Goal: Task Accomplishment & Management: Use online tool/utility

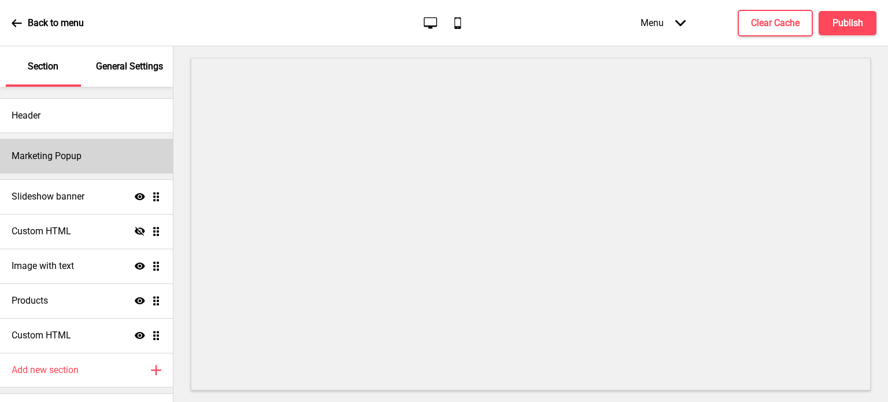
click at [125, 159] on div "Marketing Popup" at bounding box center [86, 156] width 173 height 35
select select "timeDelay"
select select "daily"
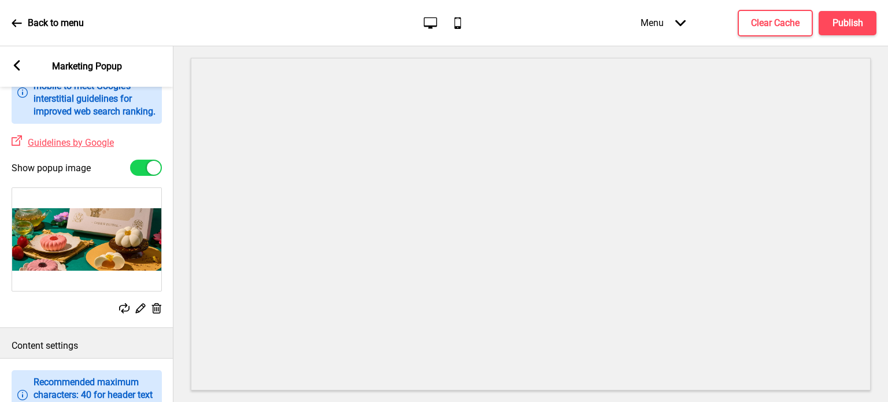
scroll to position [420, 0]
click at [143, 176] on div at bounding box center [146, 168] width 32 height 16
checkbox input "false"
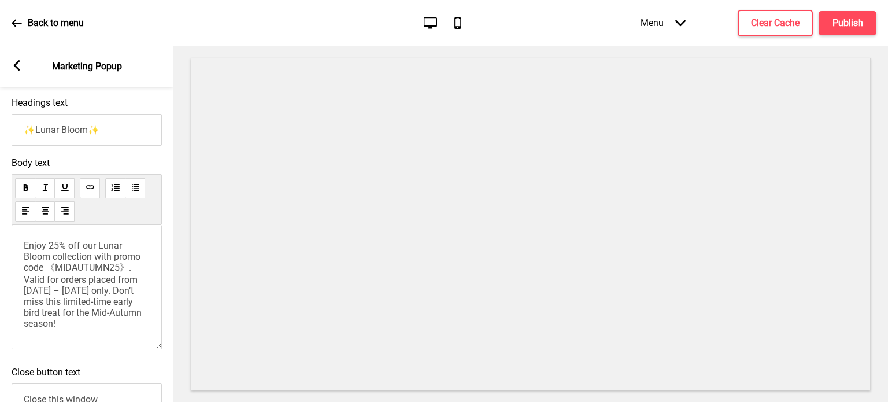
scroll to position [783, 0]
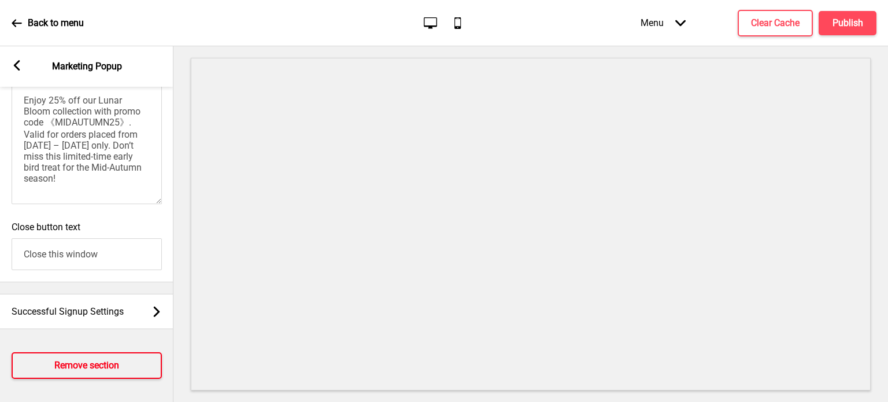
click at [98, 359] on h4 "Remove section" at bounding box center [86, 365] width 65 height 13
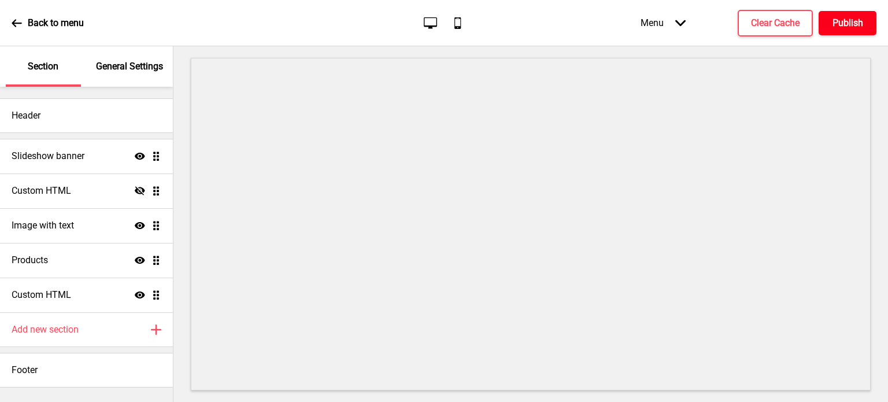
click at [833, 23] on h4 "Publish" at bounding box center [848, 23] width 31 height 13
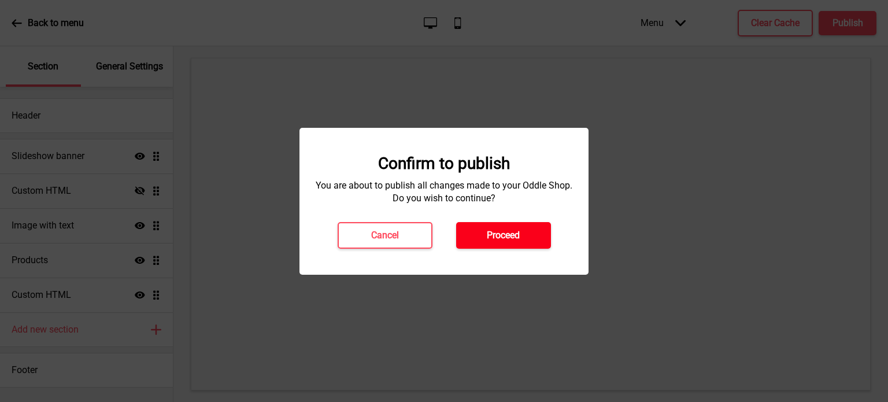
click at [488, 231] on h4 "Proceed" at bounding box center [503, 235] width 33 height 13
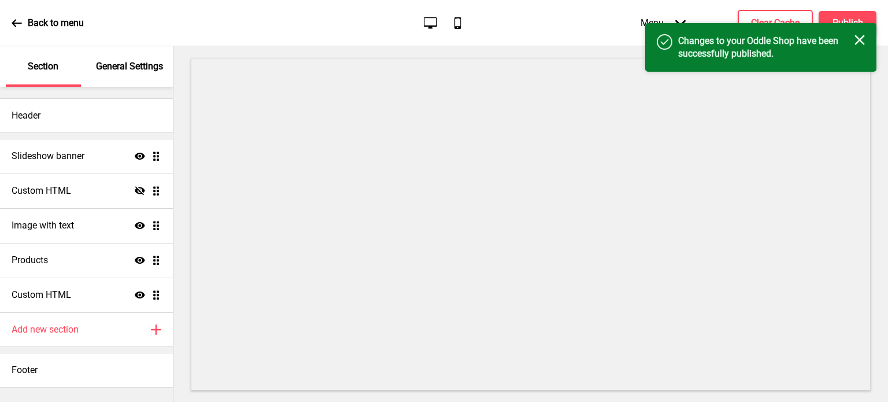
click at [19, 21] on icon at bounding box center [17, 23] width 10 height 10
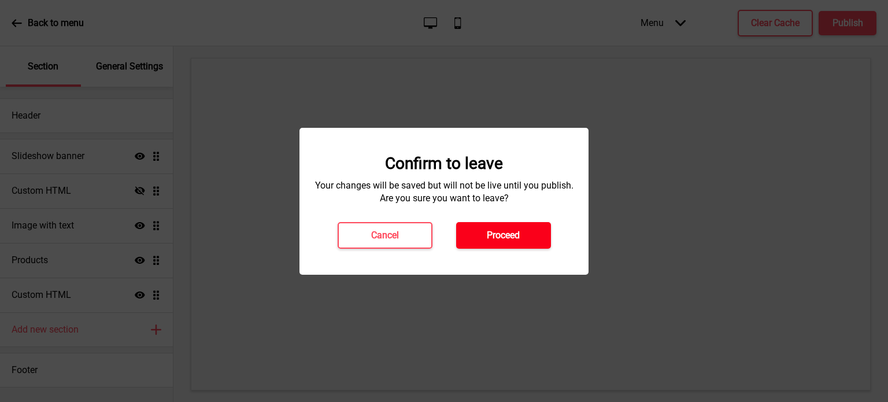
click at [476, 233] on button "Proceed" at bounding box center [503, 235] width 95 height 27
